Goal: Information Seeking & Learning: Learn about a topic

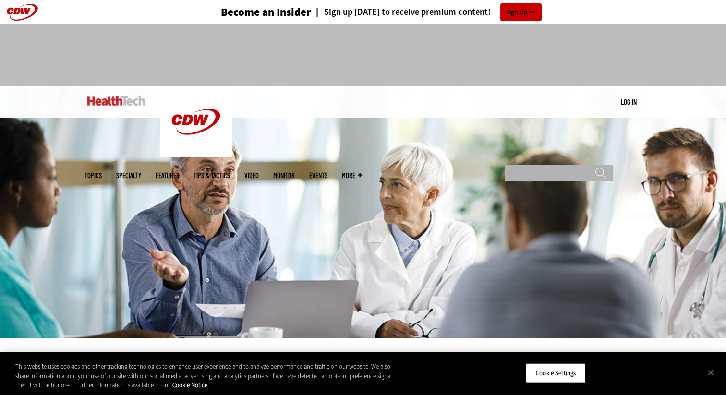
click at [576, 165] on input "Search" at bounding box center [559, 173] width 109 height 17
type input "**********"
click at [595, 167] on input "******" at bounding box center [601, 176] width 12 height 19
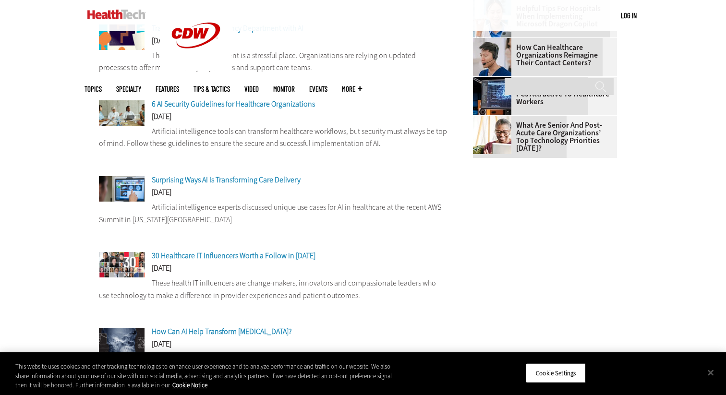
scroll to position [323, 0]
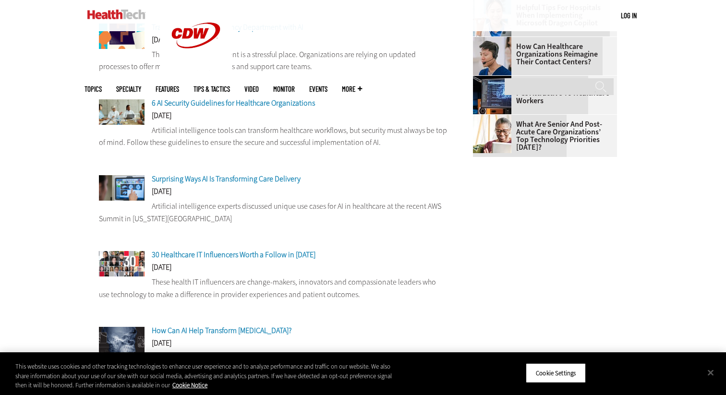
click at [239, 181] on span "Surprising Ways AI Is Transforming Care Delivery" at bounding box center [226, 179] width 149 height 10
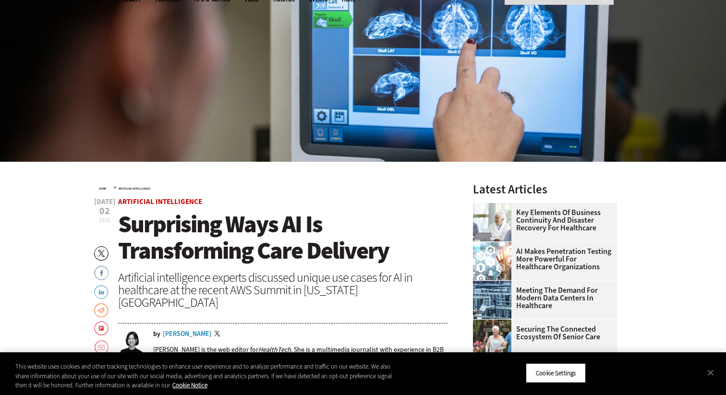
scroll to position [183, 0]
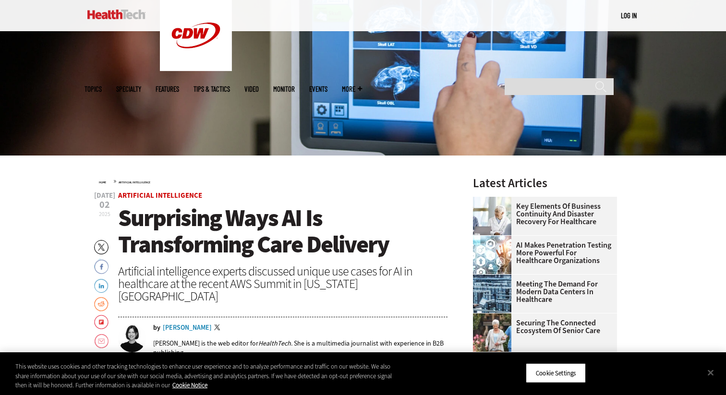
click at [233, 232] on span "Surprising Ways AI Is Transforming Care Delivery" at bounding box center [253, 231] width 271 height 58
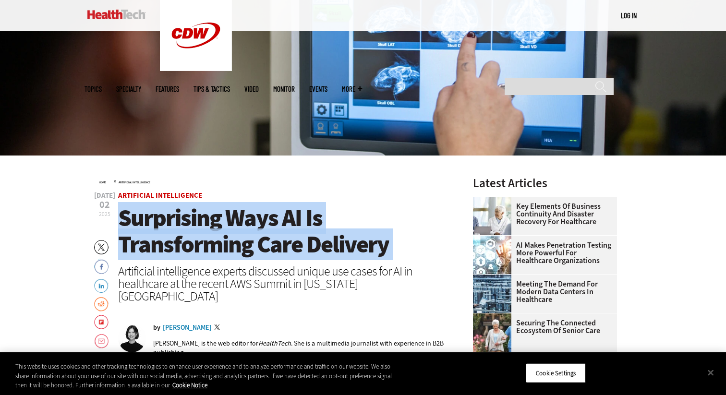
click at [233, 232] on span "Surprising Ways AI Is Transforming Care Delivery" at bounding box center [253, 231] width 271 height 58
copy header "Surprising Ways AI Is Transforming Care Delivery"
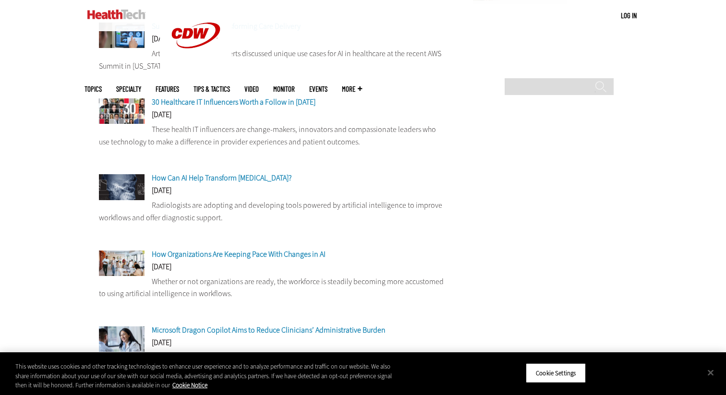
scroll to position [478, 0]
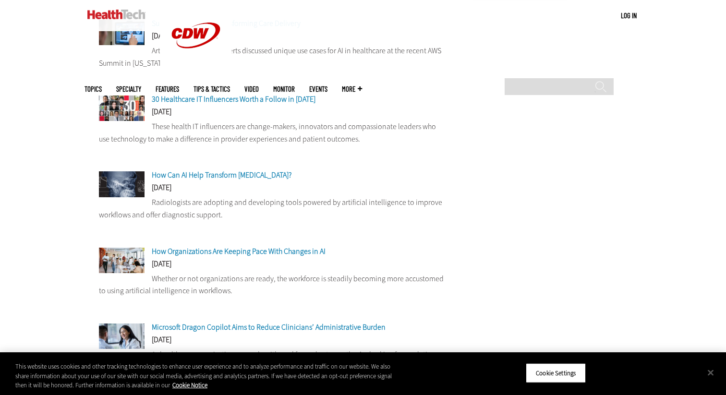
click at [172, 179] on span "How Can AI Help Transform Radiology?" at bounding box center [222, 175] width 140 height 10
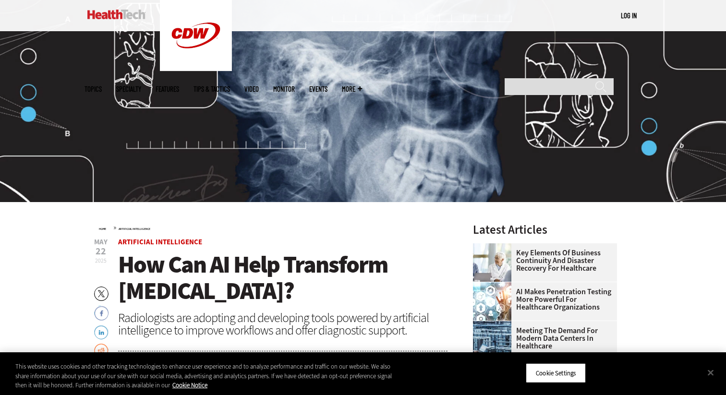
scroll to position [152, 0]
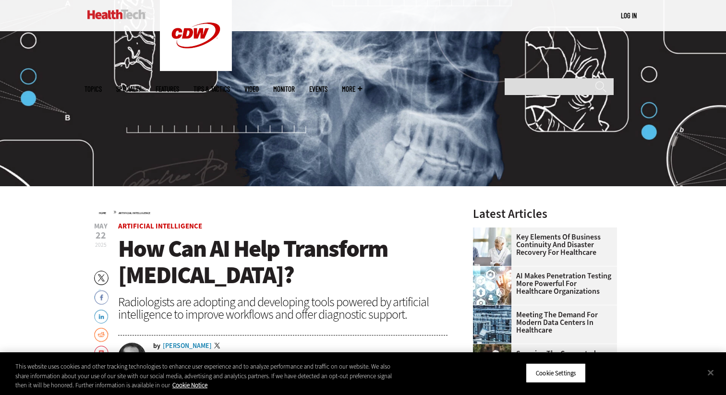
click at [199, 245] on span "How Can AI Help Transform [MEDICAL_DATA]?" at bounding box center [252, 262] width 269 height 58
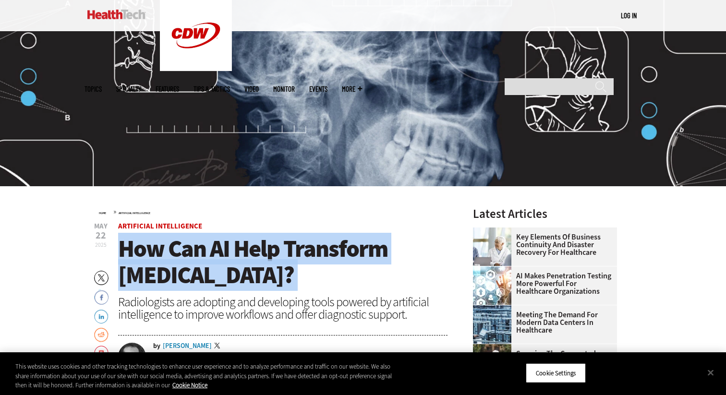
click at [199, 245] on span "How Can AI Help Transform [MEDICAL_DATA]?" at bounding box center [252, 262] width 269 height 58
copy header "How Can AI Help Transform [MEDICAL_DATA]?"
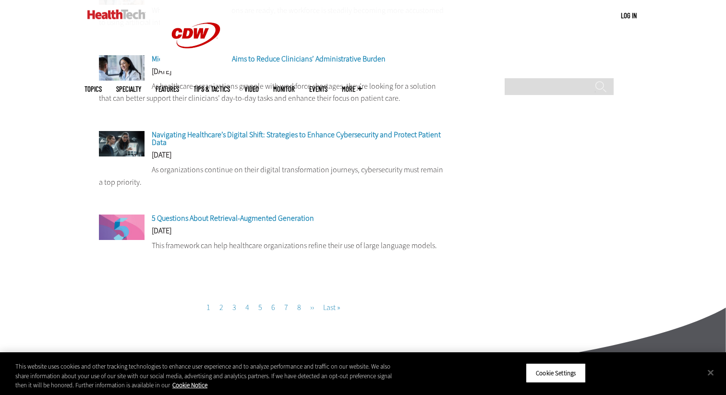
scroll to position [749, 0]
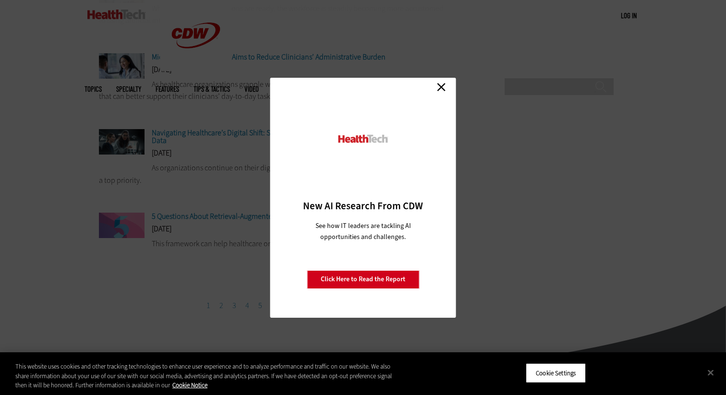
click at [442, 88] on link "Close" at bounding box center [441, 87] width 14 height 14
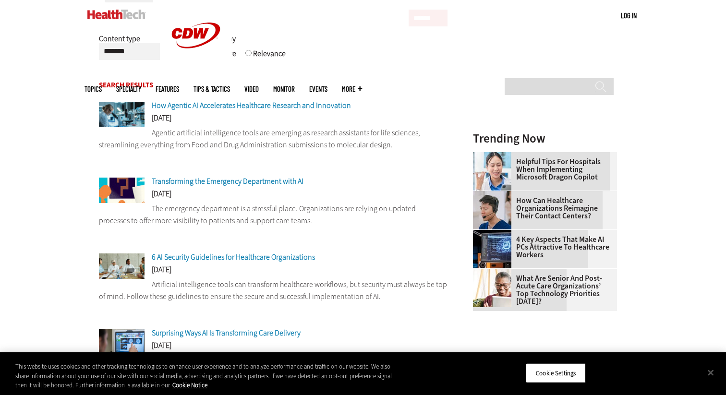
scroll to position [178, 0]
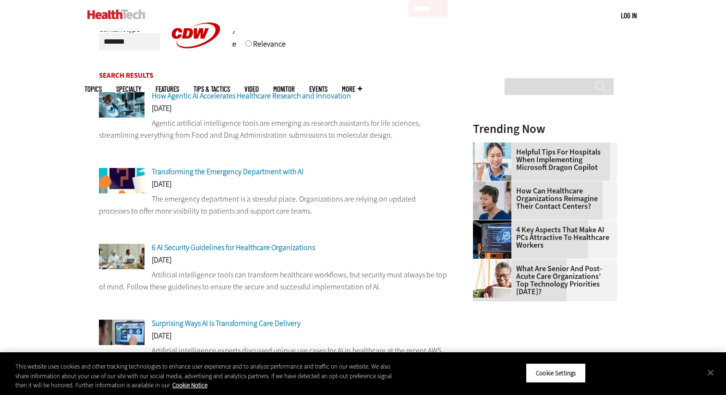
click at [231, 175] on span "Transforming the Emergency Department with AI" at bounding box center [228, 172] width 152 height 10
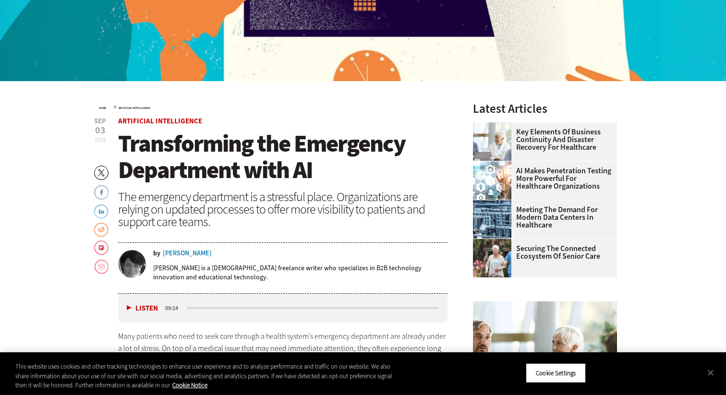
scroll to position [274, 0]
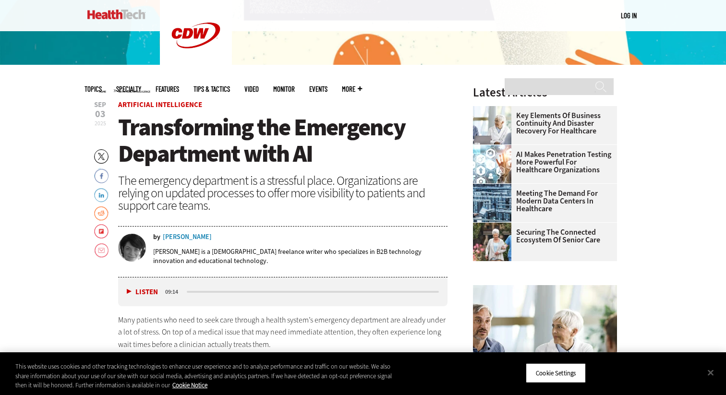
click at [237, 138] on span "Transforming the Emergency Department with AI" at bounding box center [261, 140] width 287 height 58
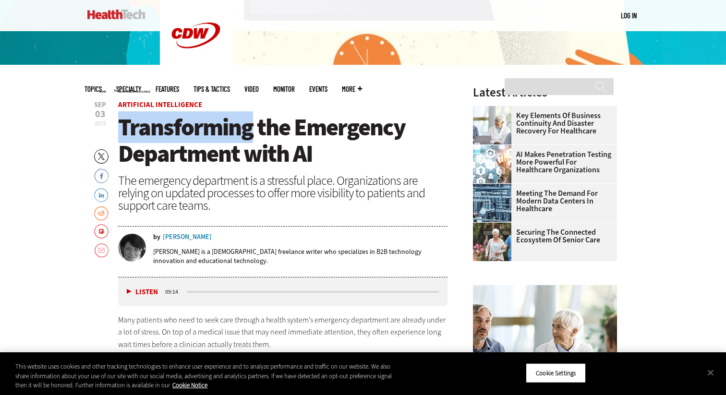
click at [237, 138] on span "Transforming the Emergency Department with AI" at bounding box center [261, 140] width 287 height 58
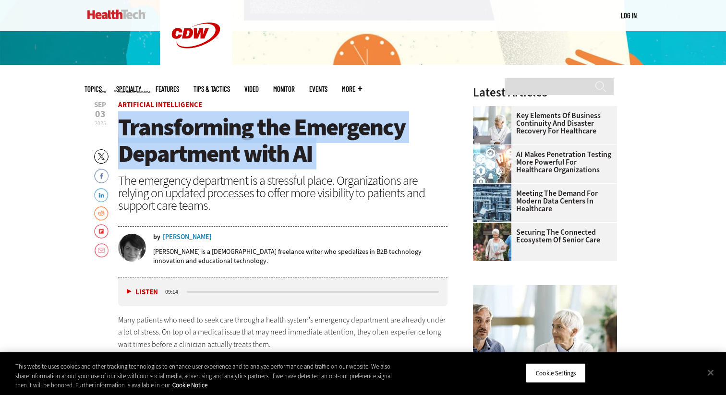
click at [237, 138] on span "Transforming the Emergency Department with AI" at bounding box center [261, 140] width 287 height 58
copy header "Transforming the Emergency Department with AI"
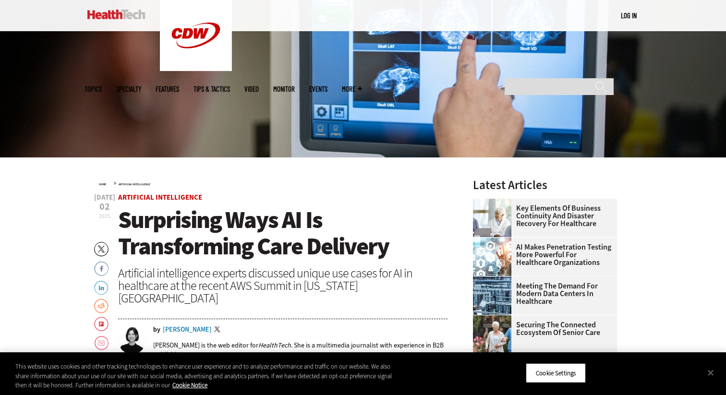
scroll to position [192, 0]
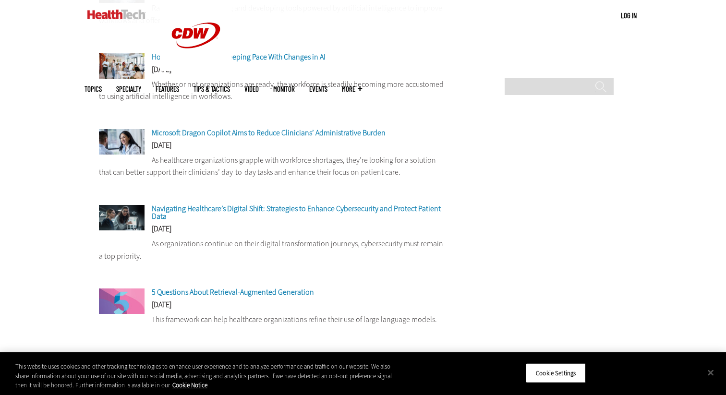
scroll to position [675, 0]
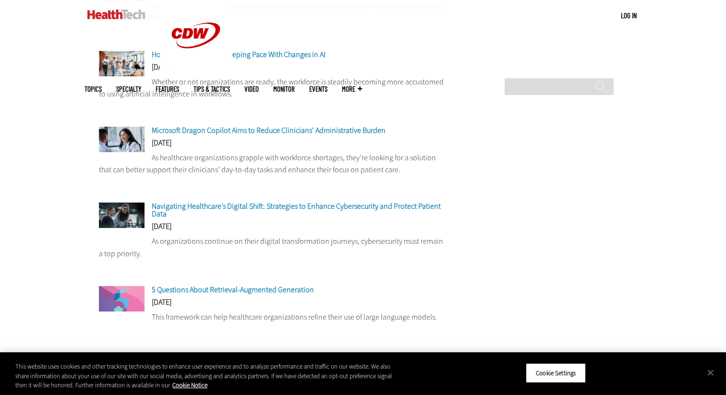
click at [282, 56] on span "How Organizations Are Keeping Pace With Changes in AI" at bounding box center [239, 54] width 174 height 10
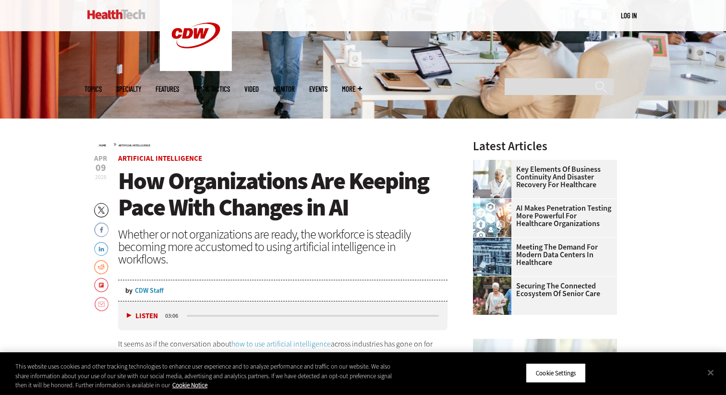
scroll to position [224, 0]
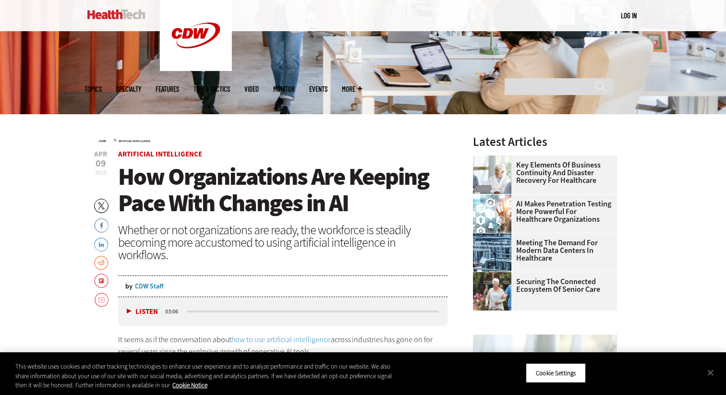
click at [231, 180] on span "How Organizations Are Keeping Pace With Changes in AI" at bounding box center [273, 190] width 311 height 58
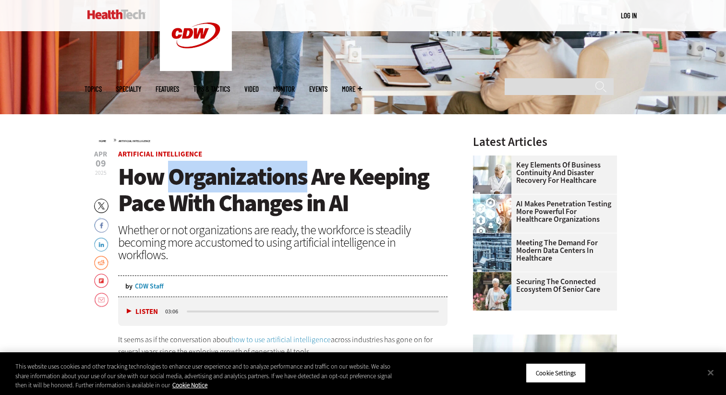
click at [231, 180] on span "How Organizations Are Keeping Pace With Changes in AI" at bounding box center [273, 190] width 311 height 58
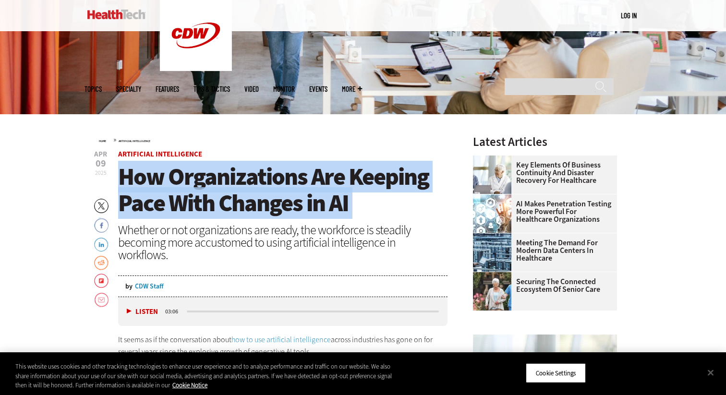
click at [231, 180] on span "How Organizations Are Keeping Pace With Changes in AI" at bounding box center [273, 190] width 311 height 58
copy header "How Organizations Are Keeping Pace With Changes in AI"
